Goal: Transaction & Acquisition: Purchase product/service

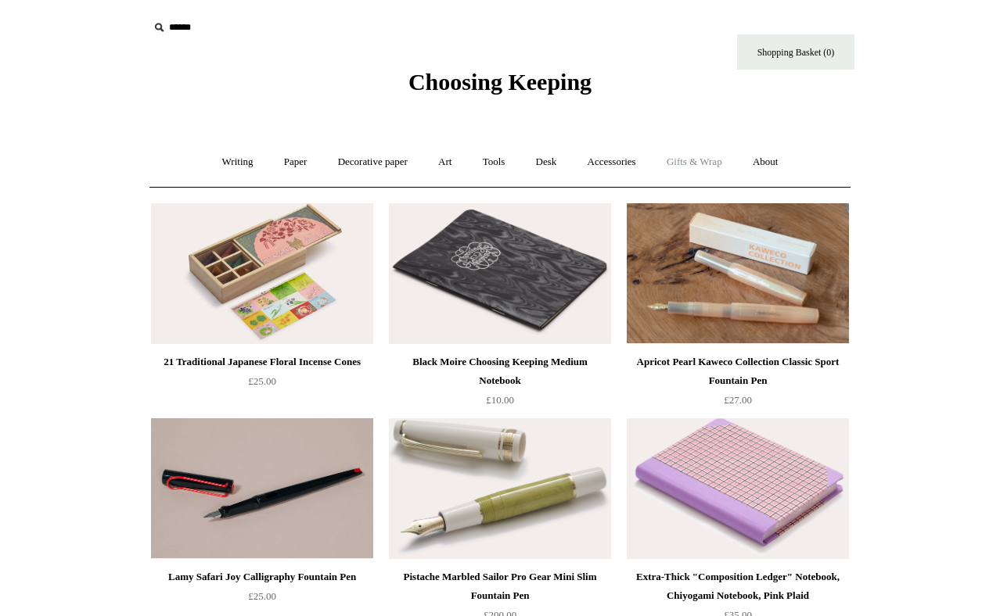
click at [681, 176] on link "Gifts & Wrap +" at bounding box center [694, 162] width 84 height 41
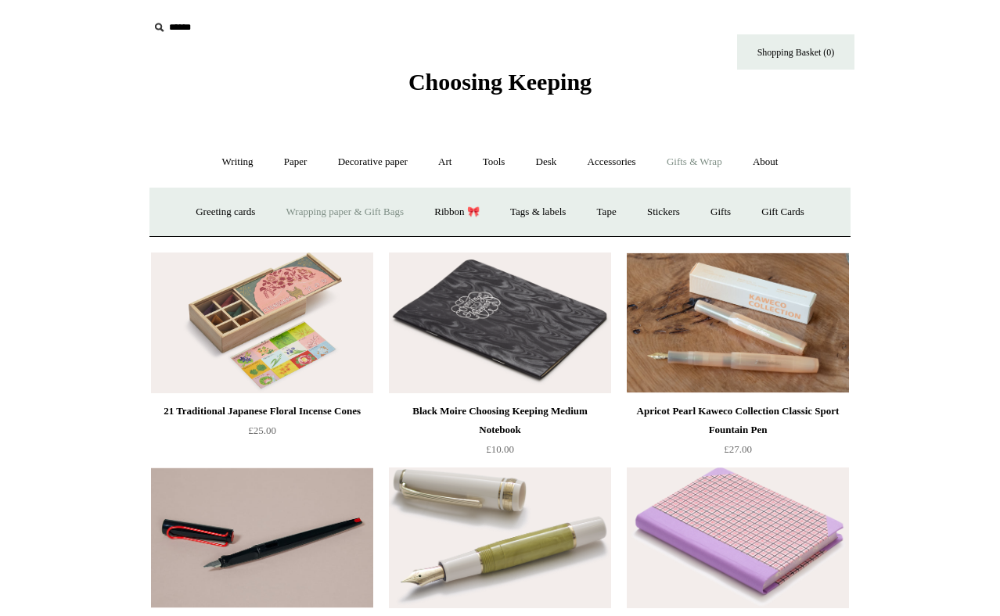
click at [393, 229] on link "Wrapping paper & Gift Bags" at bounding box center [344, 212] width 145 height 41
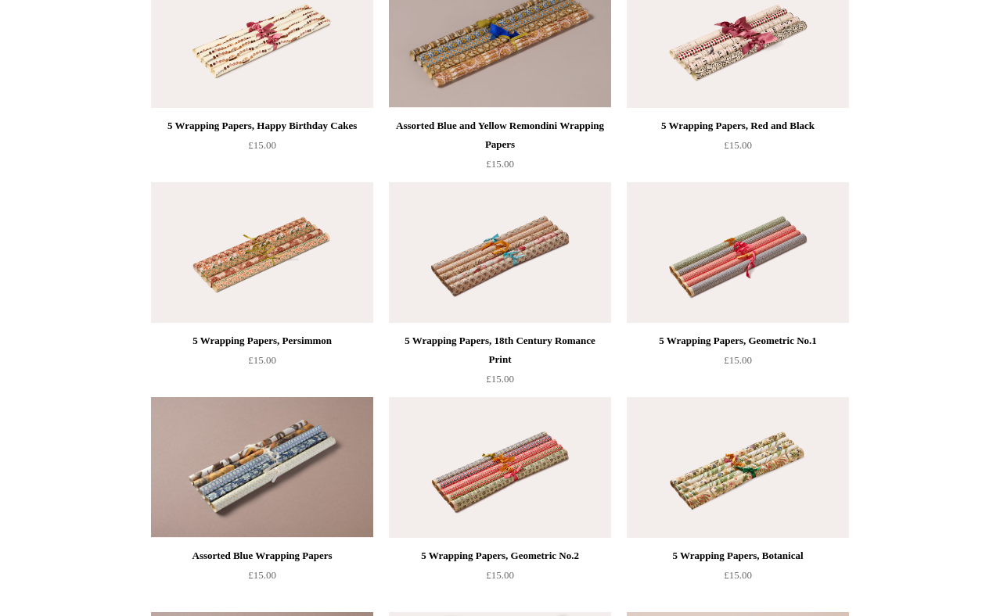
scroll to position [1297, 0]
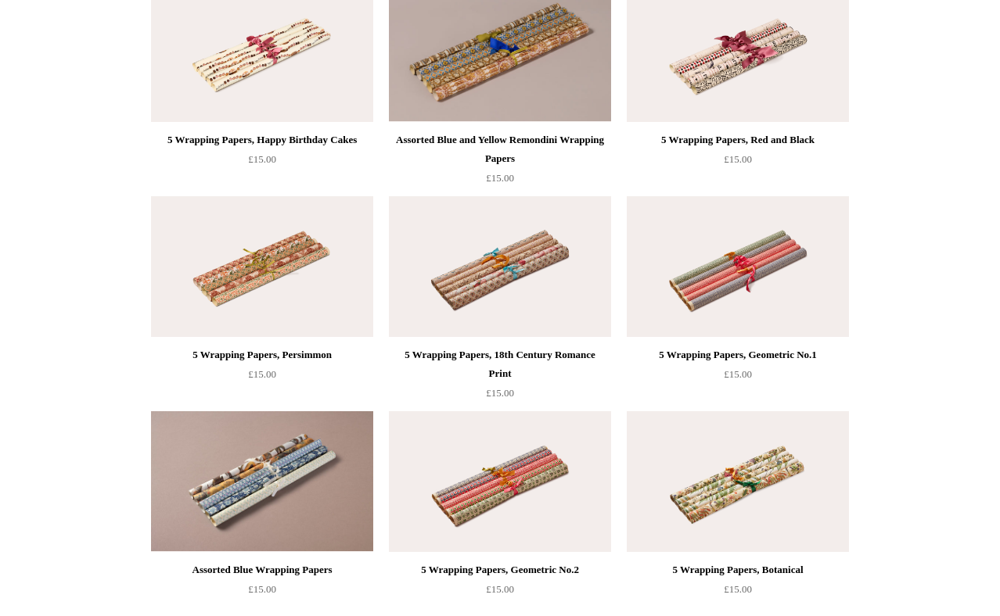
click at [345, 289] on img at bounding box center [262, 266] width 222 height 141
click at [455, 274] on img at bounding box center [500, 266] width 222 height 141
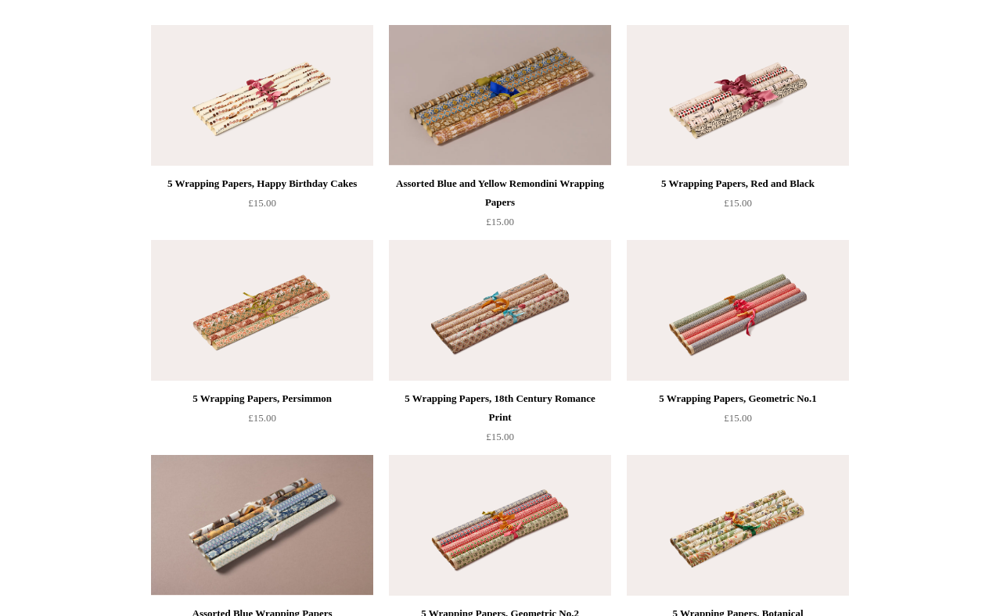
scroll to position [1242, 0]
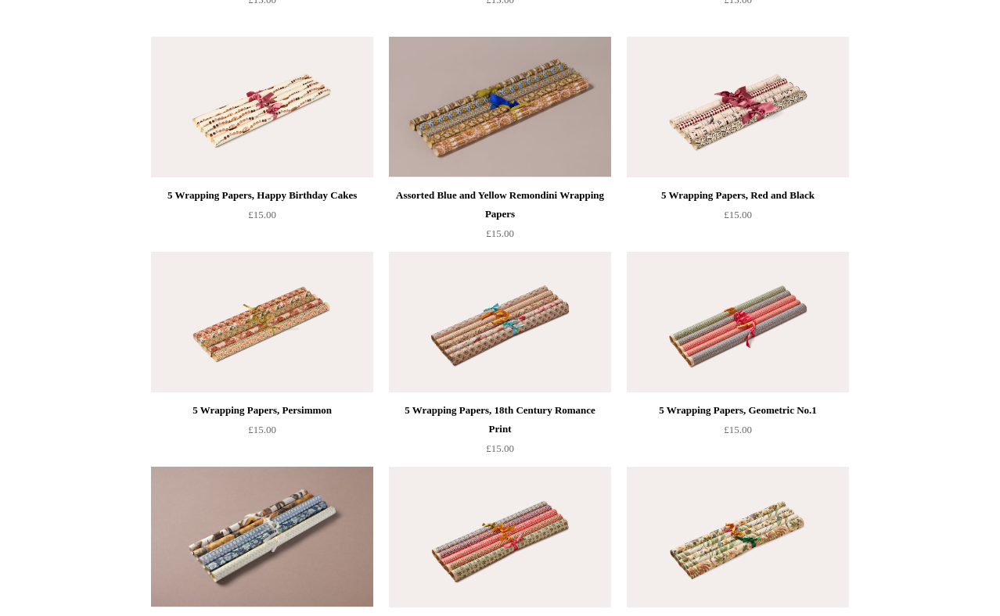
click at [766, 106] on img at bounding box center [737, 107] width 222 height 141
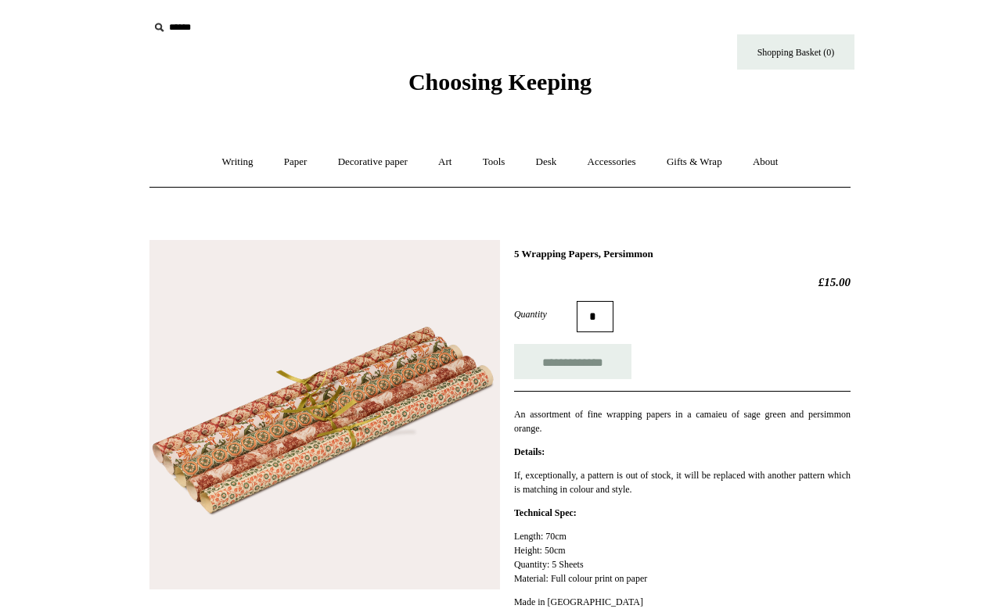
click at [343, 397] on img at bounding box center [324, 415] width 350 height 350
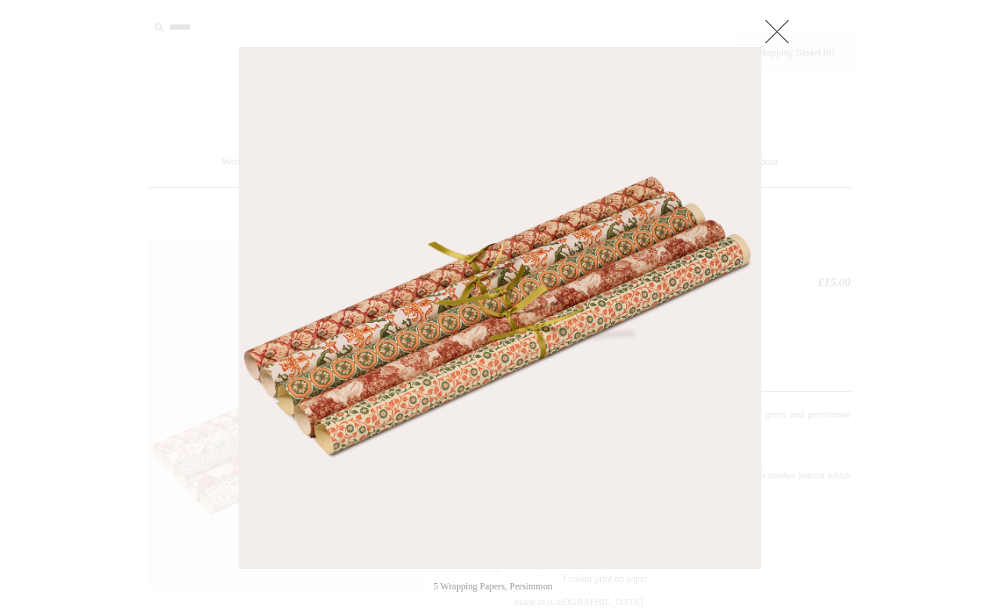
click at [178, 326] on div at bounding box center [500, 563] width 1000 height 1127
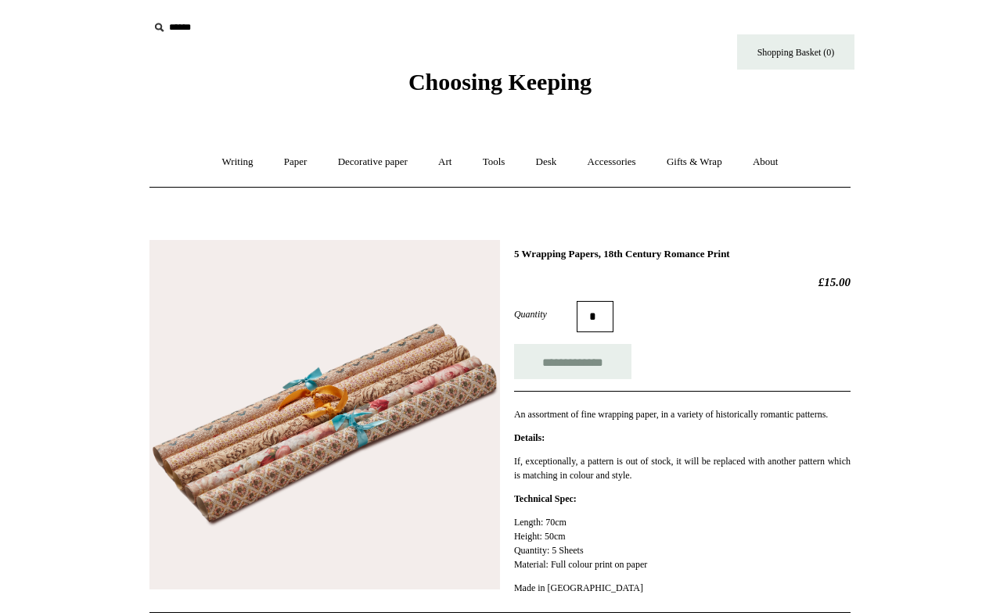
click at [411, 426] on img at bounding box center [324, 415] width 350 height 350
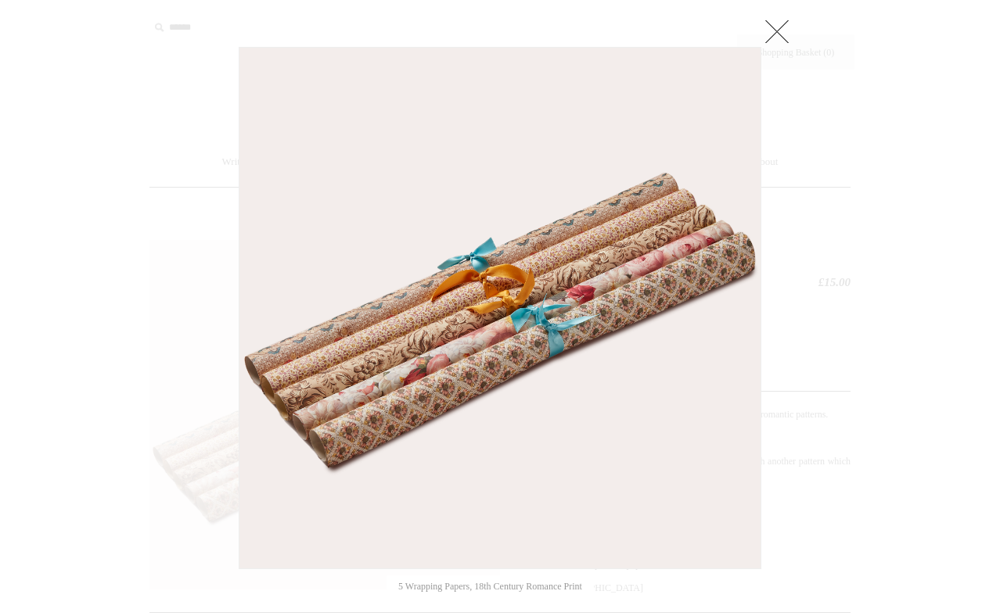
click at [146, 346] on div at bounding box center [500, 563] width 1000 height 1127
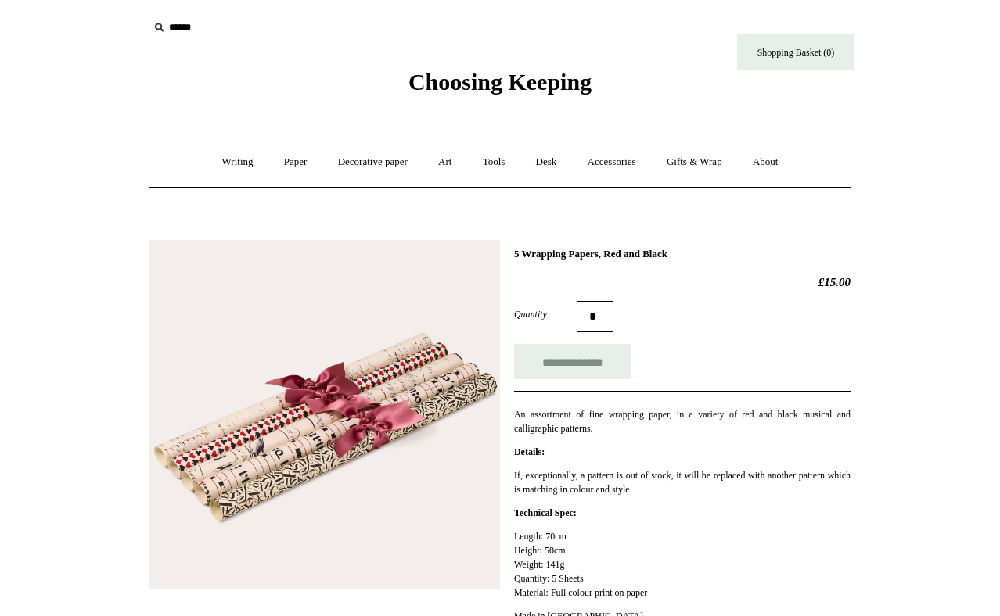
click at [278, 538] on img at bounding box center [324, 415] width 350 height 350
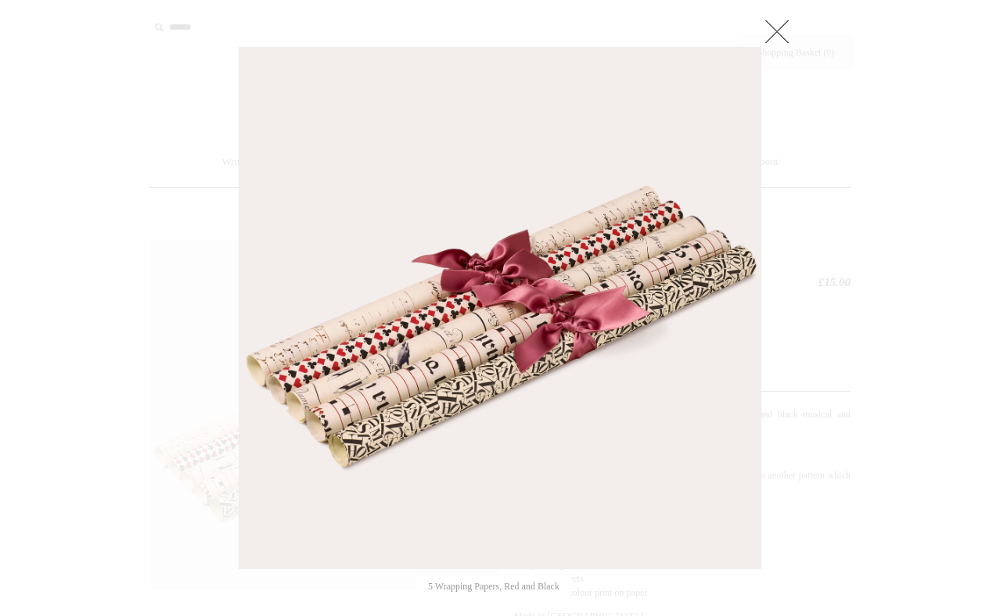
click at [192, 328] on div at bounding box center [500, 570] width 1000 height 1141
